Goal: Find specific page/section: Find specific page/section

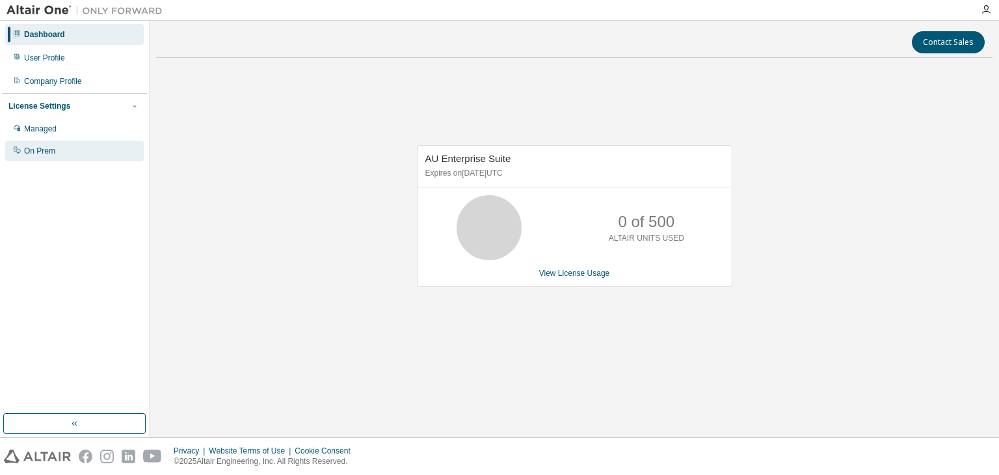
click at [79, 157] on div "On Prem" at bounding box center [74, 150] width 138 height 21
